Goal: Task Accomplishment & Management: Manage account settings

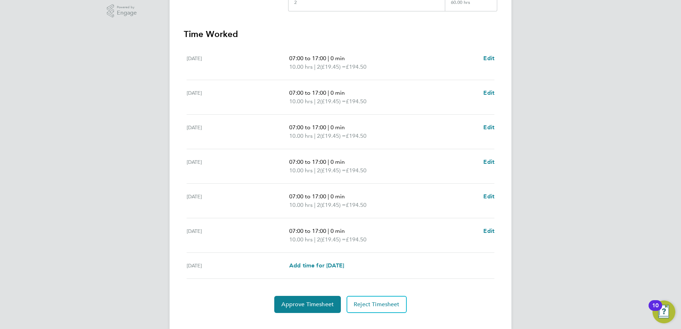
scroll to position [194, 0]
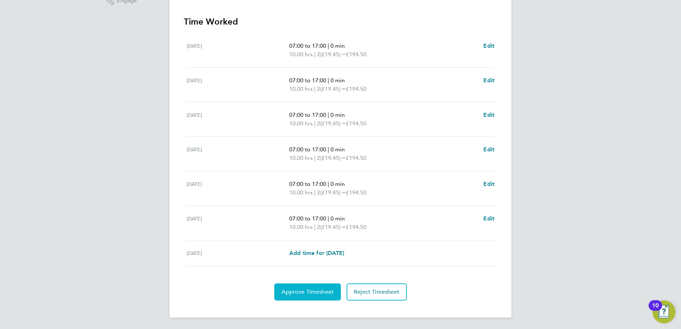
click at [299, 289] on span "Approve Timesheet" at bounding box center [307, 291] width 52 height 7
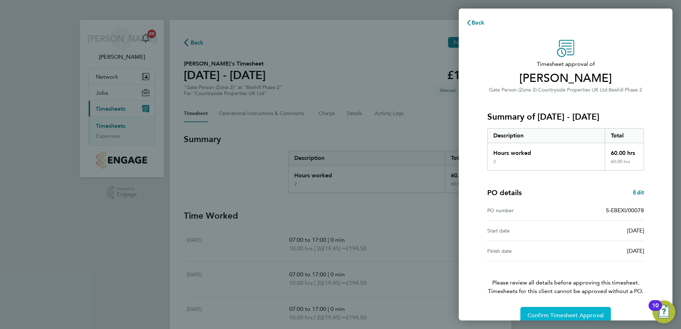
click at [575, 315] on span "Confirm Timesheet Approval" at bounding box center [565, 315] width 76 height 7
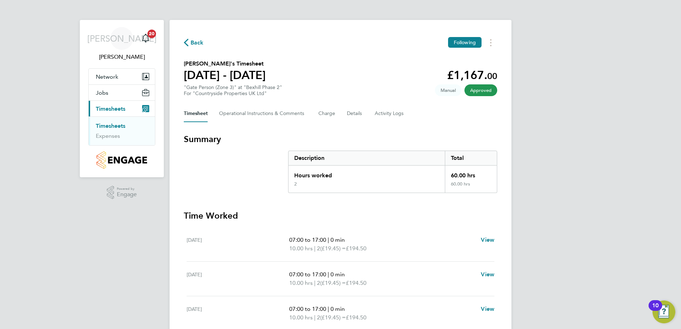
click at [487, 92] on span "Approved" at bounding box center [480, 90] width 33 height 12
click at [477, 93] on span "Approved" at bounding box center [480, 90] width 33 height 12
